Goal: Navigation & Orientation: Find specific page/section

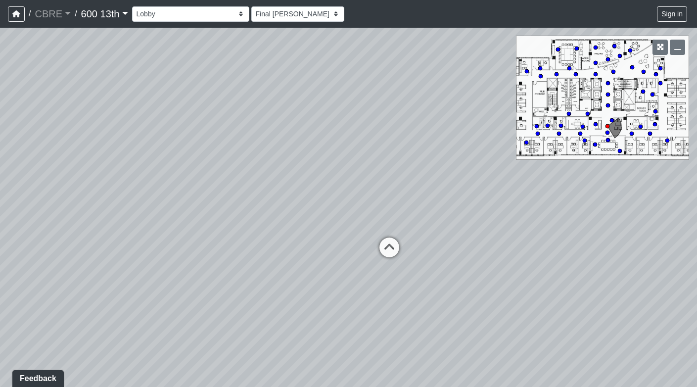
drag, startPoint x: 356, startPoint y: 214, endPoint x: 244, endPoint y: 200, distance: 112.7
click at [248, 200] on div "Loading... Restroom Hallway Loading... Reception Desk Loading... Elevator Lobby…" at bounding box center [348, 207] width 697 height 359
drag, startPoint x: 238, startPoint y: 200, endPoint x: 450, endPoint y: 194, distance: 212.7
click at [447, 193] on div "Loading... Restroom Hallway Loading... Reception Desk Loading... Elevator Lobby…" at bounding box center [348, 207] width 697 height 359
drag, startPoint x: 252, startPoint y: 202, endPoint x: 478, endPoint y: 167, distance: 229.2
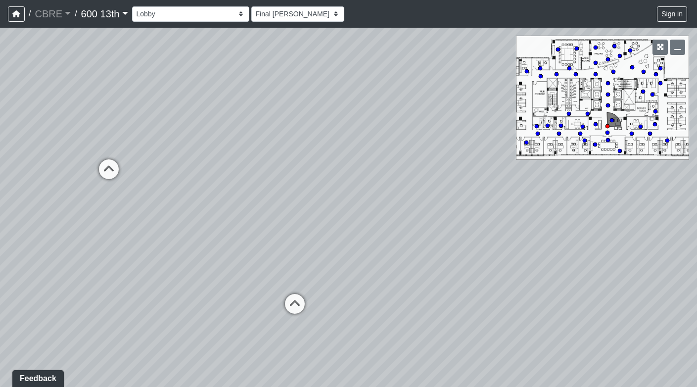
click at [477, 167] on div "Loading... Restroom Hallway Loading... Reception Desk Loading... Elevator Lobby…" at bounding box center [348, 207] width 697 height 359
drag, startPoint x: 265, startPoint y: 199, endPoint x: 468, endPoint y: 178, distance: 204.3
click at [468, 178] on div "Loading... Restroom Hallway Loading... Reception Desk Loading... Elevator Lobby…" at bounding box center [348, 207] width 697 height 359
click at [578, 107] on div "Loading... Restroom Hallway Loading... Reception Desk Loading... Elevator Lobby…" at bounding box center [348, 207] width 697 height 359
drag, startPoint x: 575, startPoint y: 99, endPoint x: 509, endPoint y: 131, distance: 73.6
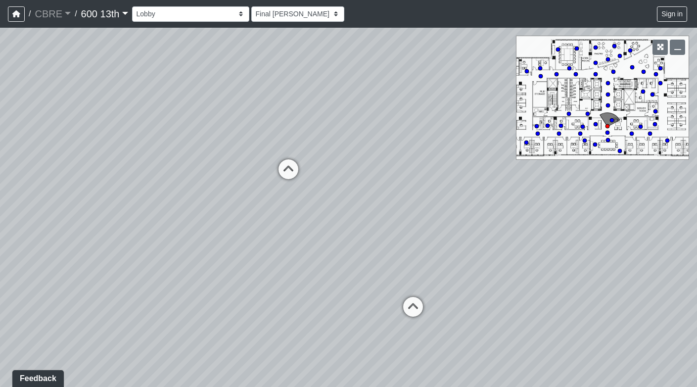
click at [508, 131] on div "Loading... Restroom Hallway Loading... Reception Desk Loading... Elevator Lobby…" at bounding box center [348, 207] width 697 height 359
drag, startPoint x: 471, startPoint y: 229, endPoint x: 222, endPoint y: 225, distance: 249.2
click at [231, 226] on div "Loading... Restroom Hallway Loading... Reception Desk Loading... Elevator Lobby…" at bounding box center [348, 207] width 697 height 359
drag, startPoint x: 217, startPoint y: 276, endPoint x: 404, endPoint y: 240, distance: 190.9
click at [402, 240] on div "Loading... Restroom Hallway Loading... Reception Desk Loading... Elevator Lobby…" at bounding box center [348, 207] width 697 height 359
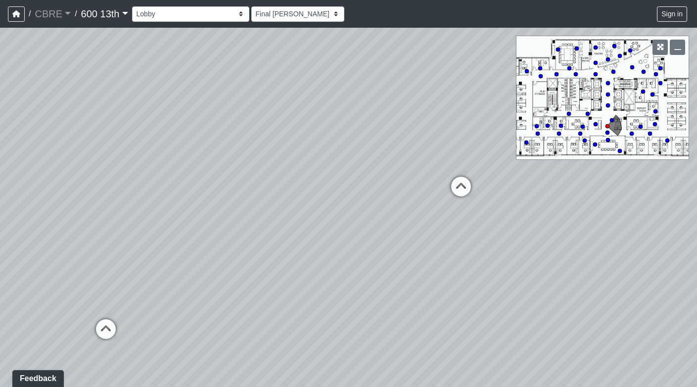
drag, startPoint x: 502, startPoint y: 262, endPoint x: 186, endPoint y: 259, distance: 316.5
click at [190, 260] on div "Loading... Restroom Hallway Loading... Reception Desk Loading... Elevator Lobby…" at bounding box center [348, 207] width 697 height 359
drag, startPoint x: 427, startPoint y: 254, endPoint x: 182, endPoint y: 207, distance: 249.2
click at [195, 216] on div "Loading... Restroom Hallway Loading... Reception Desk Loading... Elevator Lobby…" at bounding box center [348, 207] width 697 height 359
drag, startPoint x: 307, startPoint y: 138, endPoint x: 306, endPoint y: 263, distance: 124.6
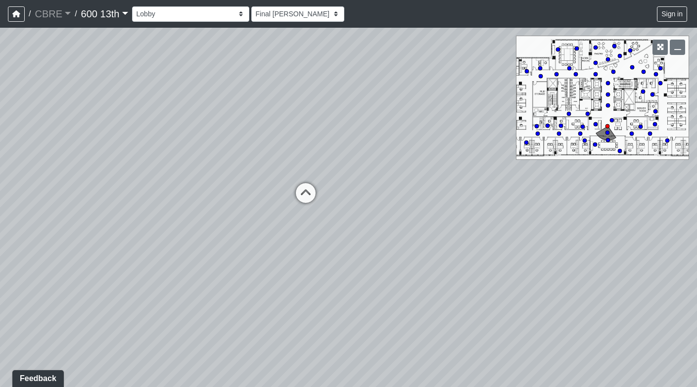
click at [307, 259] on div "Loading... Restroom Hallway Loading... Reception Desk Loading... Elevator Lobby…" at bounding box center [348, 207] width 697 height 359
drag, startPoint x: 384, startPoint y: 254, endPoint x: 153, endPoint y: 260, distance: 230.5
click at [161, 258] on div "Loading... Restroom Hallway Loading... Reception Desk Loading... Elevator Lobby…" at bounding box center [348, 207] width 697 height 359
drag, startPoint x: 338, startPoint y: 273, endPoint x: 59, endPoint y: 273, distance: 278.9
click at [73, 273] on div "Loading... Restroom Hallway Loading... Reception Desk Loading... Elevator Lobby…" at bounding box center [348, 207] width 697 height 359
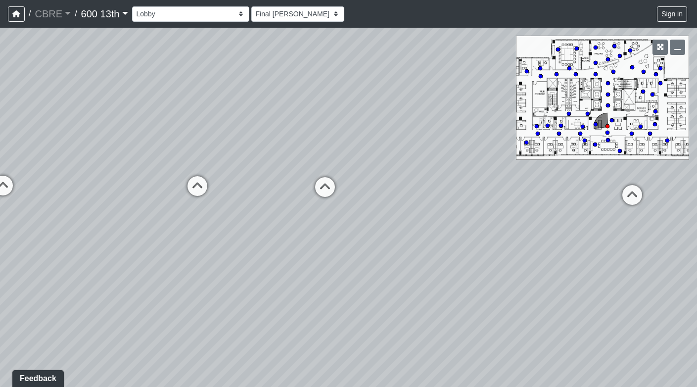
drag, startPoint x: 312, startPoint y: 261, endPoint x: 59, endPoint y: 267, distance: 253.7
click at [70, 267] on div "Loading... Restroom Hallway Loading... Reception Desk Loading... Elevator Lobby…" at bounding box center [348, 207] width 697 height 359
drag, startPoint x: 175, startPoint y: 319, endPoint x: 134, endPoint y: 110, distance: 213.1
click at [134, 110] on div "Loading... Restroom Hallway Loading... Reception Desk Loading... Elevator Lobby…" at bounding box center [348, 207] width 697 height 359
drag, startPoint x: 222, startPoint y: 114, endPoint x: 324, endPoint y: 199, distance: 132.4
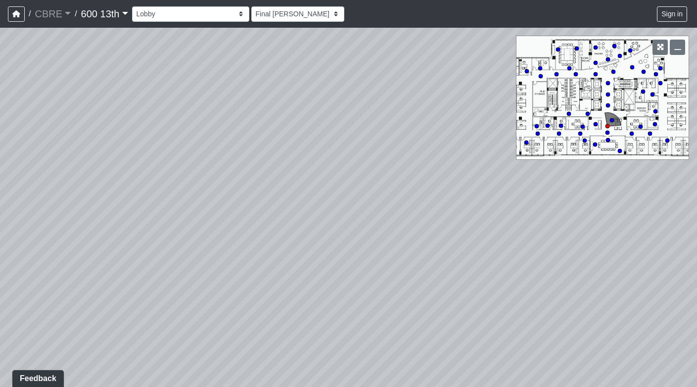
click at [324, 199] on div "Loading... Restroom Hallway Loading... Reception Desk Loading... Elevator Lobby…" at bounding box center [348, 207] width 697 height 359
drag, startPoint x: 237, startPoint y: 136, endPoint x: 324, endPoint y: 233, distance: 130.2
click at [320, 226] on div "Loading... Restroom Hallway Loading... Reception Desk Loading... Elevator Lobby…" at bounding box center [348, 207] width 697 height 359
drag, startPoint x: 296, startPoint y: 170, endPoint x: 318, endPoint y: 268, distance: 101.5
click at [318, 267] on div "Loading... Restroom Hallway Loading... Reception Desk Loading... Elevator Lobby…" at bounding box center [348, 207] width 697 height 359
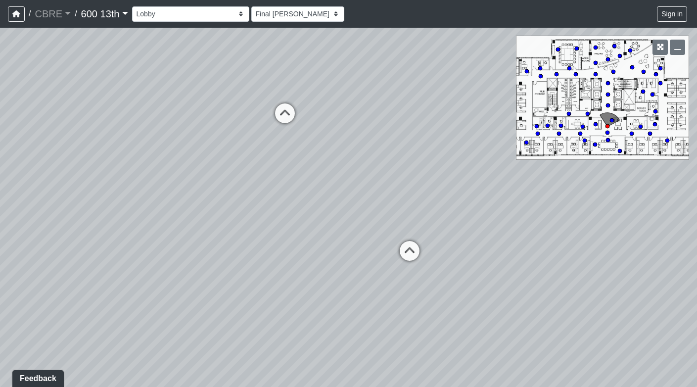
drag, startPoint x: 303, startPoint y: 208, endPoint x: 292, endPoint y: -9, distance: 216.8
drag, startPoint x: 298, startPoint y: 105, endPoint x: 358, endPoint y: 288, distance: 192.8
click at [355, 283] on div "Loading... Restroom Hallway Loading... Reception Desk Loading... Elevator Lobby…" at bounding box center [348, 207] width 697 height 359
drag, startPoint x: 349, startPoint y: 217, endPoint x: 349, endPoint y: 344, distance: 127.1
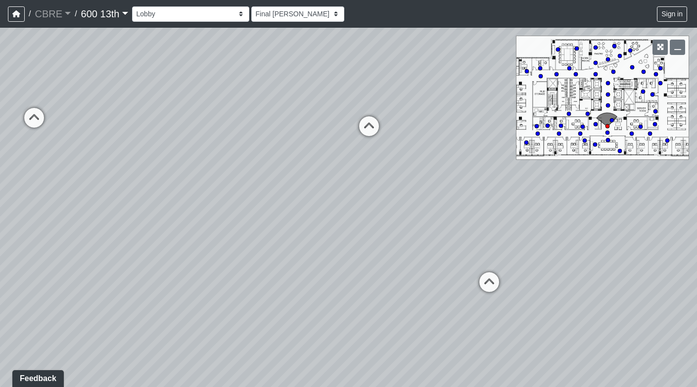
click at [349, 341] on div "Loading... Restroom Hallway Loading... Reception Desk Loading... Elevator Lobby…" at bounding box center [348, 207] width 697 height 359
drag, startPoint x: 336, startPoint y: 205, endPoint x: 354, endPoint y: 394, distance: 190.2
drag, startPoint x: 281, startPoint y: 260, endPoint x: 450, endPoint y: 269, distance: 169.3
click at [449, 268] on div "Loading... Restroom Hallway Loading... Reception Desk Loading... Elevator Lobby…" at bounding box center [348, 207] width 697 height 359
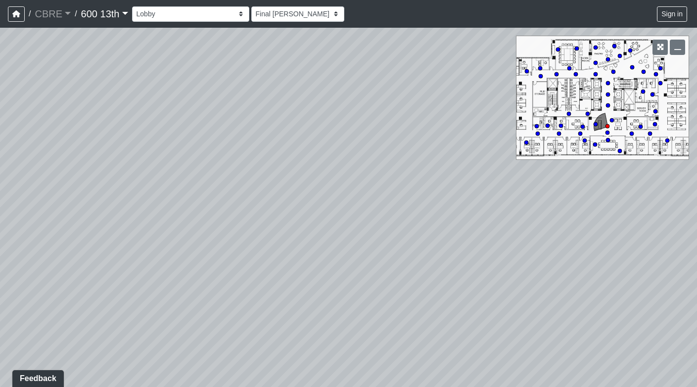
drag, startPoint x: 268, startPoint y: 177, endPoint x: 477, endPoint y: 184, distance: 208.8
click at [468, 178] on div "Loading... Restroom Hallway Loading... Reception Desk Loading... Elevator Lobby…" at bounding box center [348, 207] width 697 height 359
drag, startPoint x: 330, startPoint y: 178, endPoint x: 642, endPoint y: 190, distance: 312.2
click at [639, 188] on div "Loading... Restroom Hallway Loading... Reception Desk Loading... Elevator Lobby…" at bounding box center [348, 207] width 697 height 359
drag, startPoint x: 398, startPoint y: 184, endPoint x: 676, endPoint y: 204, distance: 279.1
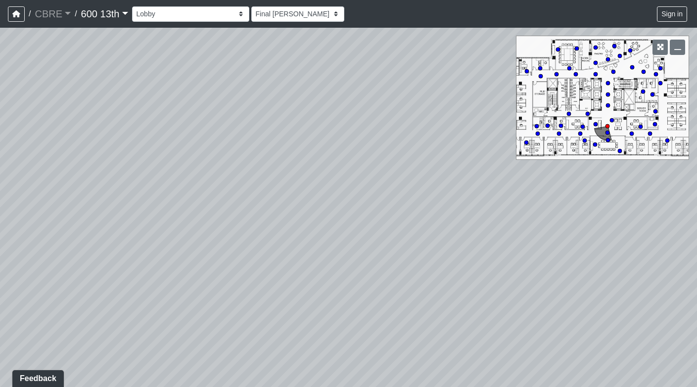
click at [669, 199] on div "Loading... Restroom Hallway Loading... Reception Desk Loading... Elevator Lobby…" at bounding box center [348, 207] width 697 height 359
drag, startPoint x: 379, startPoint y: 169, endPoint x: 614, endPoint y: 176, distance: 235.5
click at [605, 171] on div "Loading... Restroom Hallway Loading... Reception Desk Loading... Elevator Lobby…" at bounding box center [348, 207] width 697 height 359
click at [297, 16] on select "Final [PERSON_NAME] [DATE] [DATE] [DATE]" at bounding box center [297, 13] width 93 height 15
drag, startPoint x: 334, startPoint y: 318, endPoint x: 326, endPoint y: -47, distance: 365.5
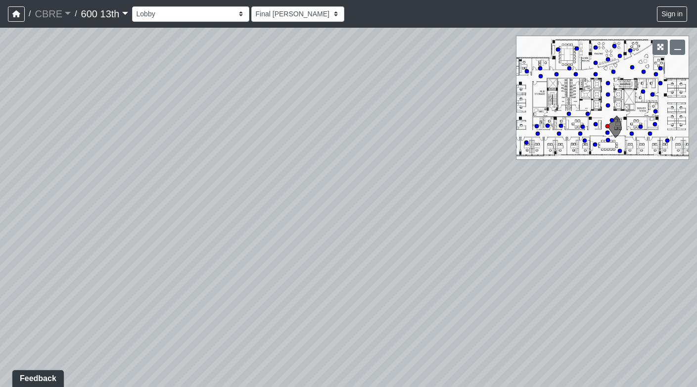
drag, startPoint x: 279, startPoint y: 136, endPoint x: 477, endPoint y: 233, distance: 220.7
click at [476, 228] on div "Loading... Restroom Hallway Loading... Reception Desk Loading... Elevator Lobby…" at bounding box center [348, 207] width 697 height 359
drag, startPoint x: 242, startPoint y: 176, endPoint x: 394, endPoint y: 267, distance: 176.5
click at [393, 266] on div "Loading... Restroom Hallway Loading... Reception Desk Loading... Elevator Lobby…" at bounding box center [348, 207] width 697 height 359
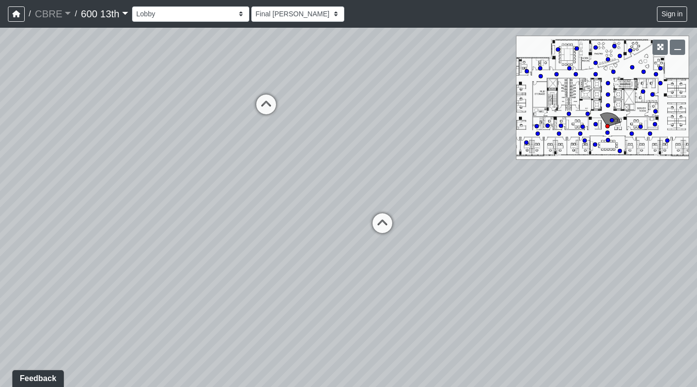
drag, startPoint x: 278, startPoint y: 177, endPoint x: 400, endPoint y: 267, distance: 152.0
click at [397, 263] on div "Loading... Restroom Hallway Loading... Reception Desk Loading... Elevator Lobby…" at bounding box center [348, 207] width 697 height 359
drag
click at [468, 259] on div "Loading... Restroom Hallway Loading... Reception Desk Loading... Elevator Lobby…" at bounding box center [348, 207] width 697 height 359
click at [548, 208] on div "Loading... Restroom Hallway Loading... Reception Desk Loading... Elevator Lobby…" at bounding box center [348, 207] width 697 height 359
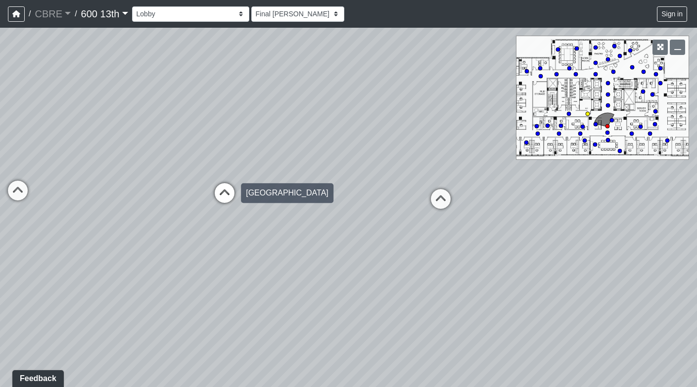
click at [223, 191] on icon at bounding box center [225, 198] width 30 height 30
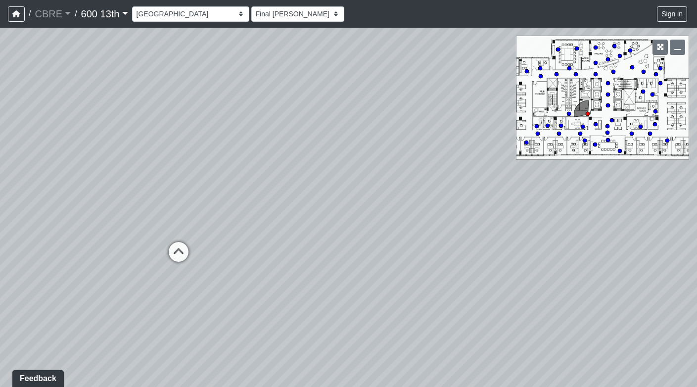
click at [449, 193] on div "Loading... Restroom Hallway Loading... Reception Desk Loading... Elevator Lobby…" at bounding box center [348, 207] width 697 height 359
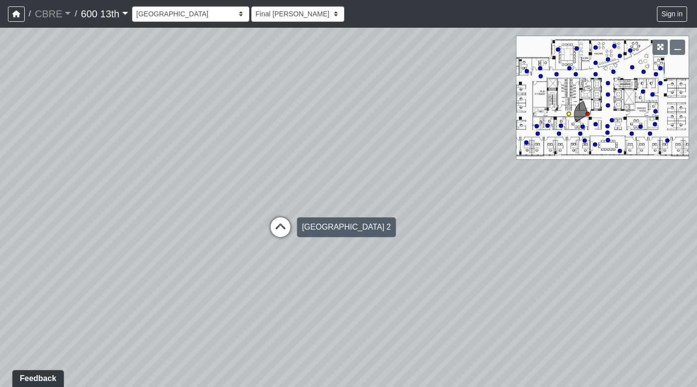
click at [279, 224] on icon at bounding box center [281, 232] width 30 height 30
select select "hallways-restroom-hallway-2"
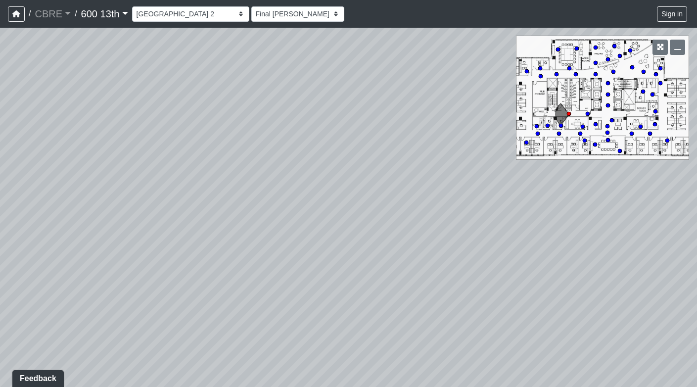
click at [441, 189] on div "Loading... Restroom Hallway Loading... Reception Desk Loading... Elevator Lobby…" at bounding box center [348, 207] width 697 height 359
click at [133, 238] on div "Loading... Restroom Hallway Loading... Reception Desk Loading... Elevator Lobby…" at bounding box center [348, 207] width 697 height 359
click at [93, 277] on div "Loading... Restroom Hallway Loading... Reception Desk Loading... Elevator Lobby…" at bounding box center [348, 207] width 697 height 359
